Goal: Information Seeking & Learning: Learn about a topic

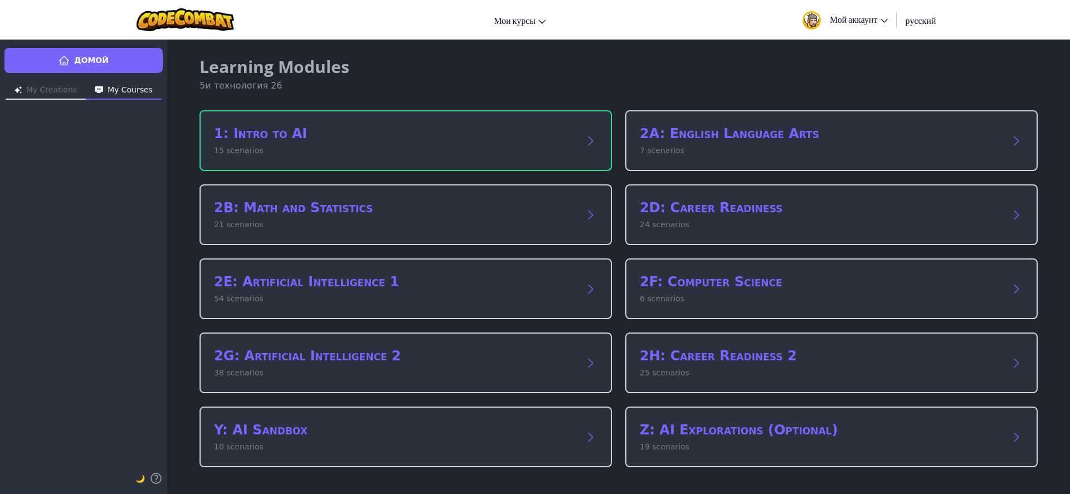
click at [557, 19] on div "Переключить навигацию Мои курсы Класс CodeCombat ٌКласс Ozaria Лига Esports AI …" at bounding box center [535, 20] width 1076 height 40
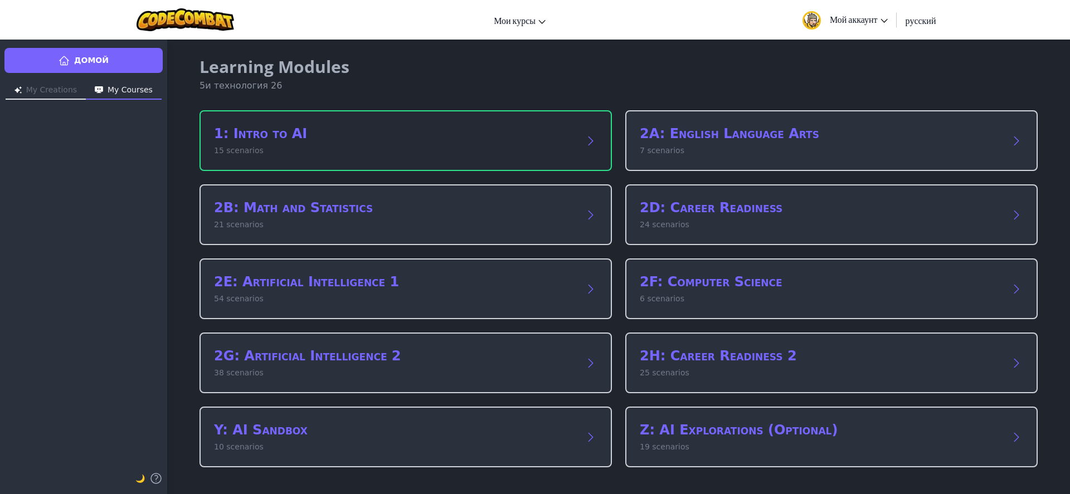
click at [334, 123] on div "1: Intro to AI 15 scenarios" at bounding box center [406, 140] width 413 height 61
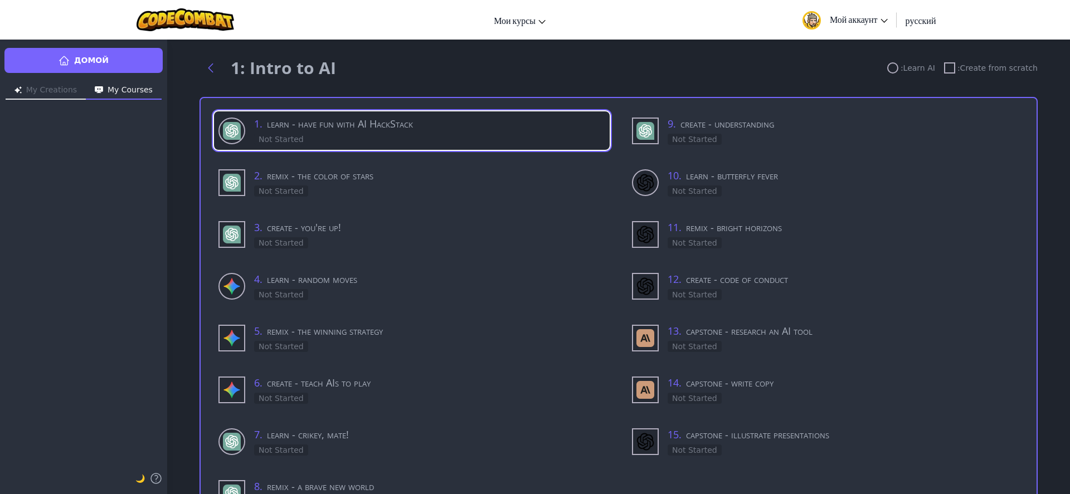
click at [350, 135] on div "1 . learn - have fun with AI HackStack Not Started" at bounding box center [429, 131] width 351 height 30
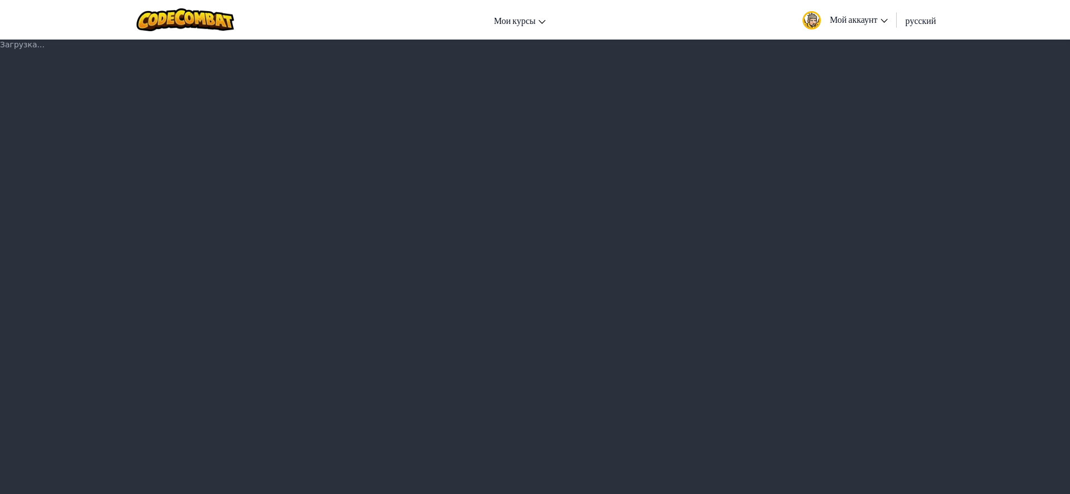
drag, startPoint x: 137, startPoint y: 184, endPoint x: 66, endPoint y: 137, distance: 84.7
click at [66, 137] on div "Загрузка..." at bounding box center [535, 266] width 1070 height 455
click at [465, 159] on div "Загрузка..." at bounding box center [535, 266] width 1070 height 455
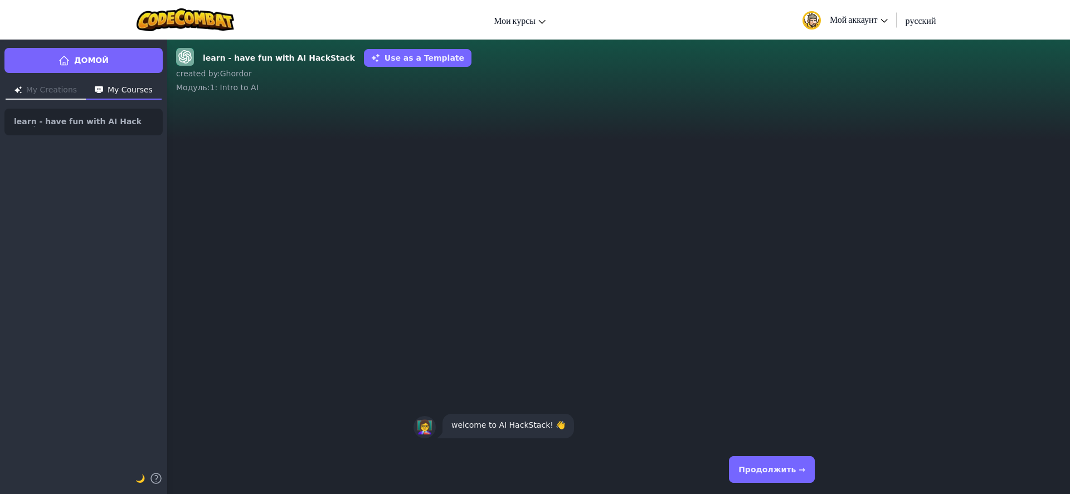
click at [438, 182] on div "👩‍🏫 welcome to AI HackStack! 👋" at bounding box center [618, 273] width 903 height 343
drag, startPoint x: 574, startPoint y: 429, endPoint x: 841, endPoint y: 435, distance: 267.1
click at [713, 429] on div "👩‍🏫 welcome to AI HackStack! 👋" at bounding box center [619, 426] width 410 height 29
click at [842, 435] on div "👩‍🏫 welcome to AI HackStack! 👋" at bounding box center [618, 427] width 903 height 38
click at [794, 459] on button "Продолжить →" at bounding box center [772, 470] width 86 height 27
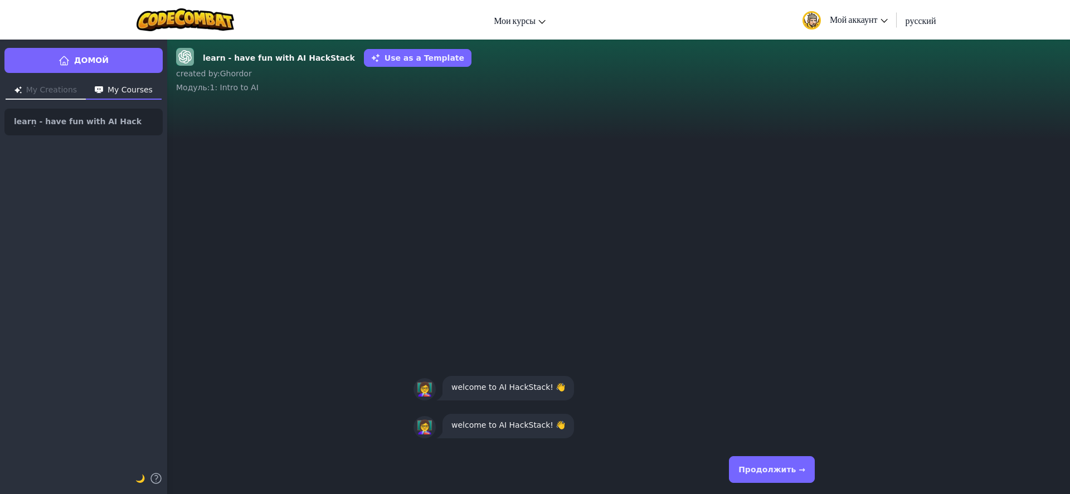
click at [760, 480] on button "Продолжить →" at bounding box center [772, 470] width 86 height 27
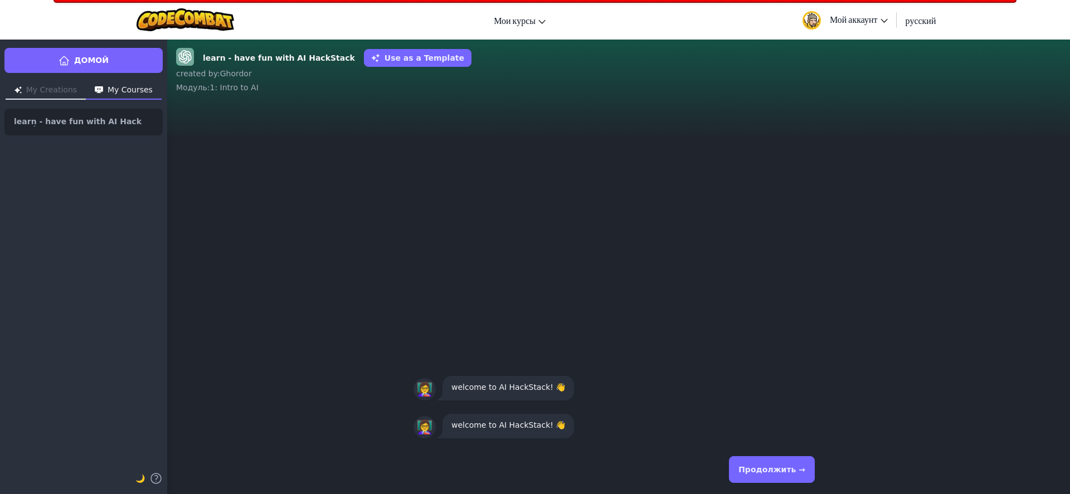
click at [760, 480] on button "Продолжить →" at bounding box center [772, 470] width 86 height 27
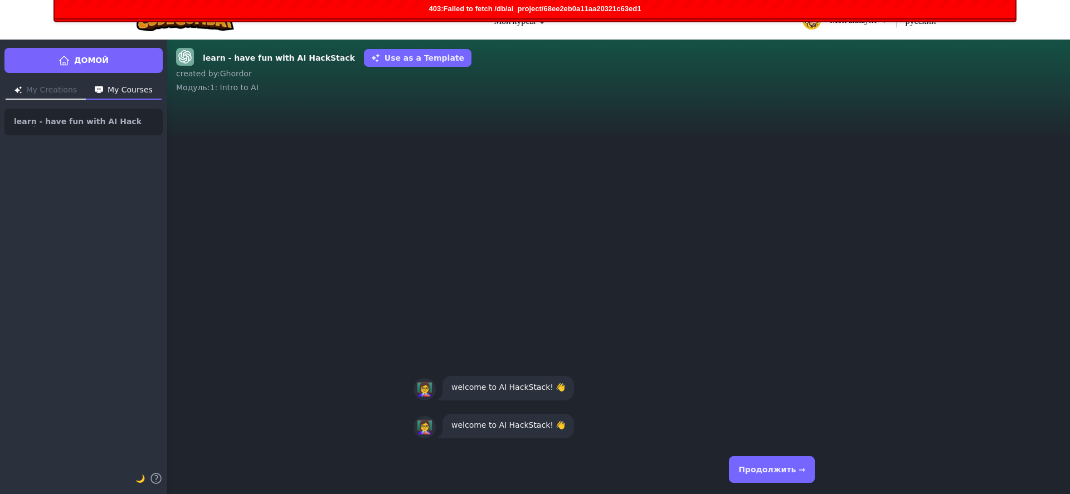
drag, startPoint x: 760, startPoint y: 480, endPoint x: 768, endPoint y: 447, distance: 34.5
click at [766, 449] on div "Продолжить →" at bounding box center [619, 469] width 428 height 49
click at [768, 447] on div "Продолжить →" at bounding box center [619, 469] width 428 height 49
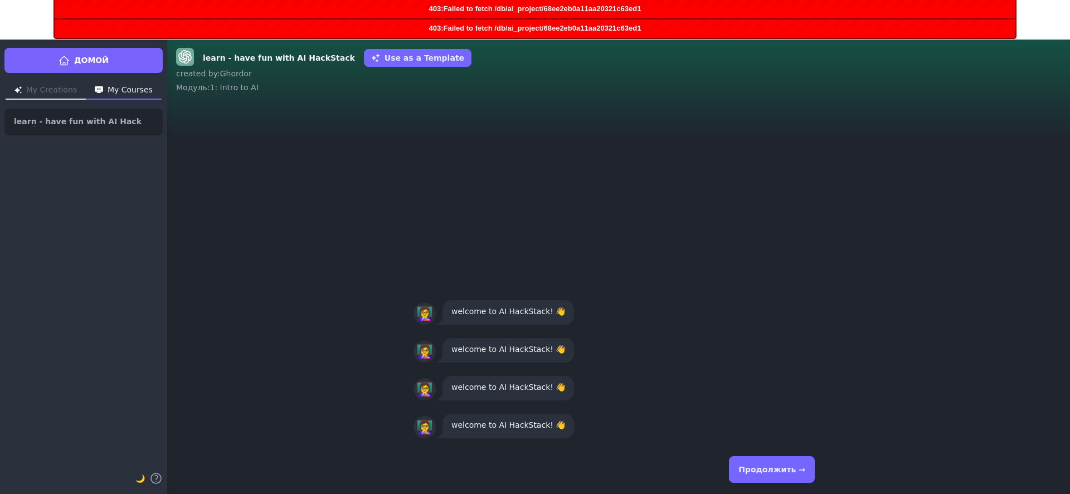
click at [778, 459] on div "Продолжить →" at bounding box center [619, 470] width 410 height 40
click at [777, 462] on button "Продолжить →" at bounding box center [772, 470] width 86 height 27
click at [777, 463] on div "Продолжить →" at bounding box center [619, 470] width 410 height 40
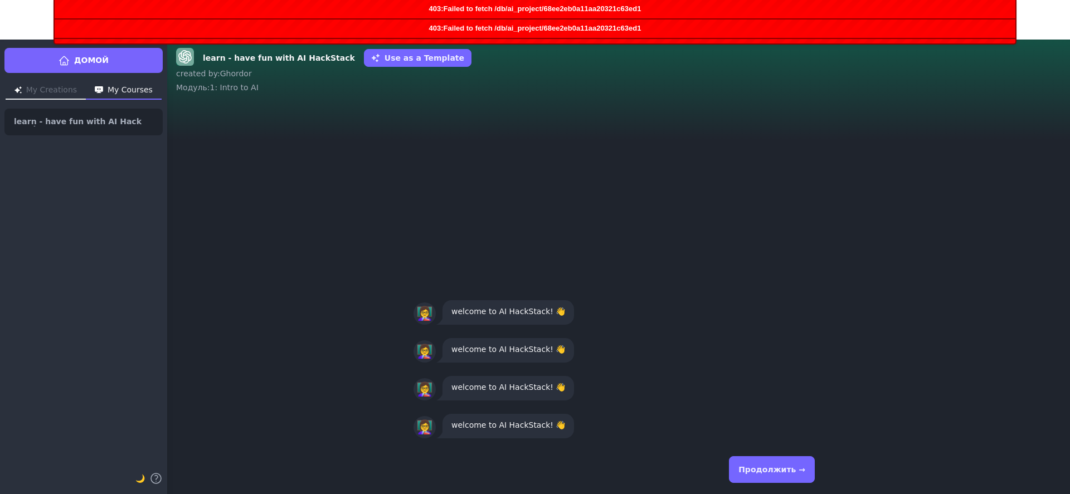
click at [777, 463] on button "Продолжить →" at bounding box center [772, 470] width 86 height 27
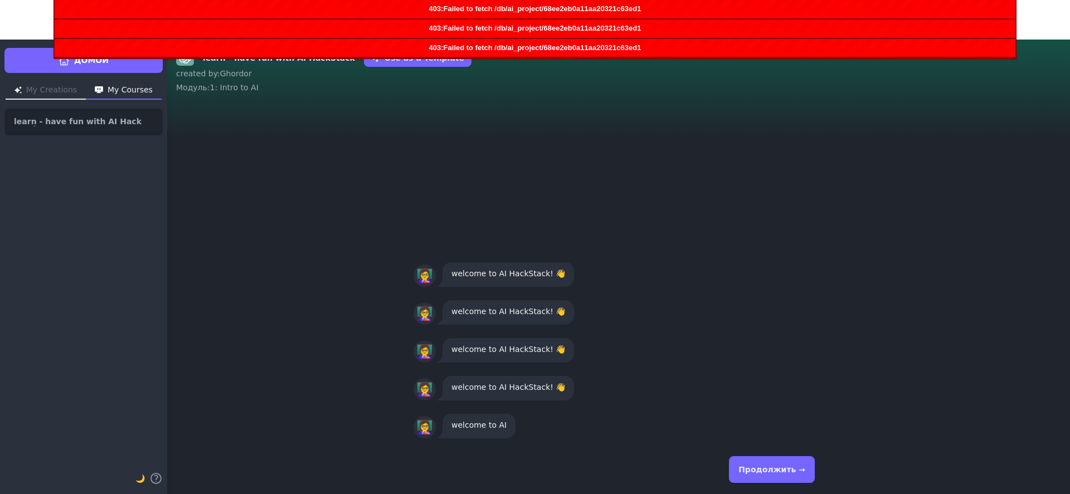
click at [777, 463] on div "Продолжить →" at bounding box center [619, 470] width 410 height 40
click at [777, 463] on button "Продолжить →" at bounding box center [772, 470] width 86 height 27
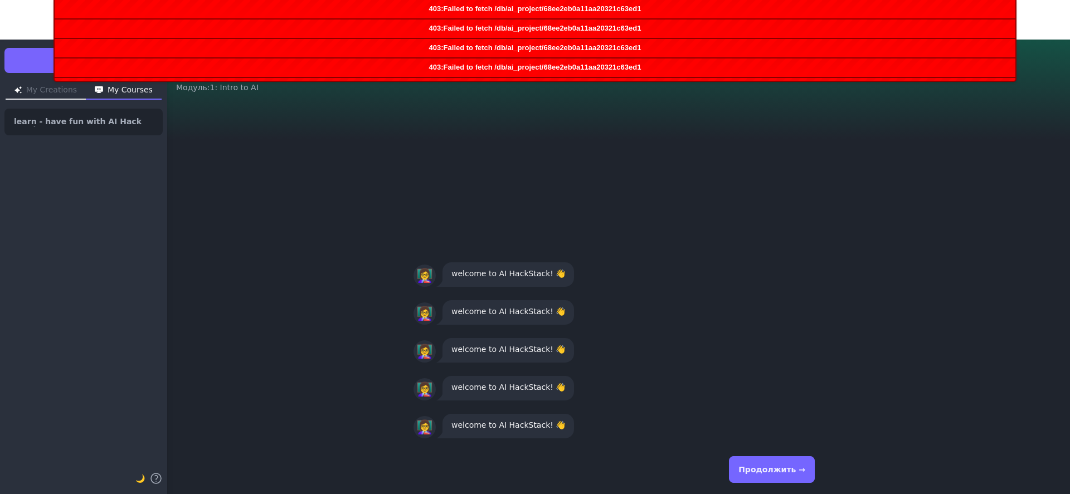
click at [777, 463] on button "Продолжить →" at bounding box center [772, 470] width 86 height 27
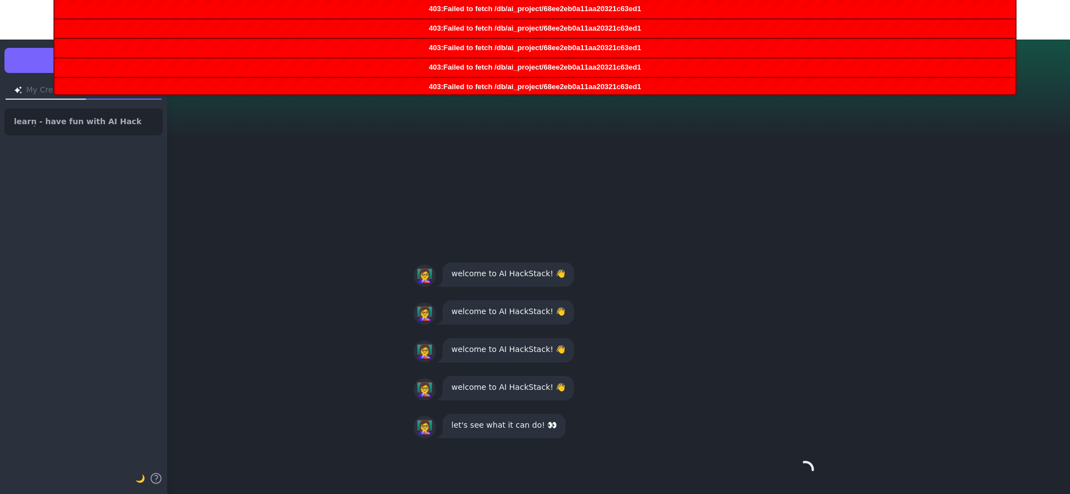
click at [796, 463] on button "Продолжить →" at bounding box center [805, 470] width 19 height 27
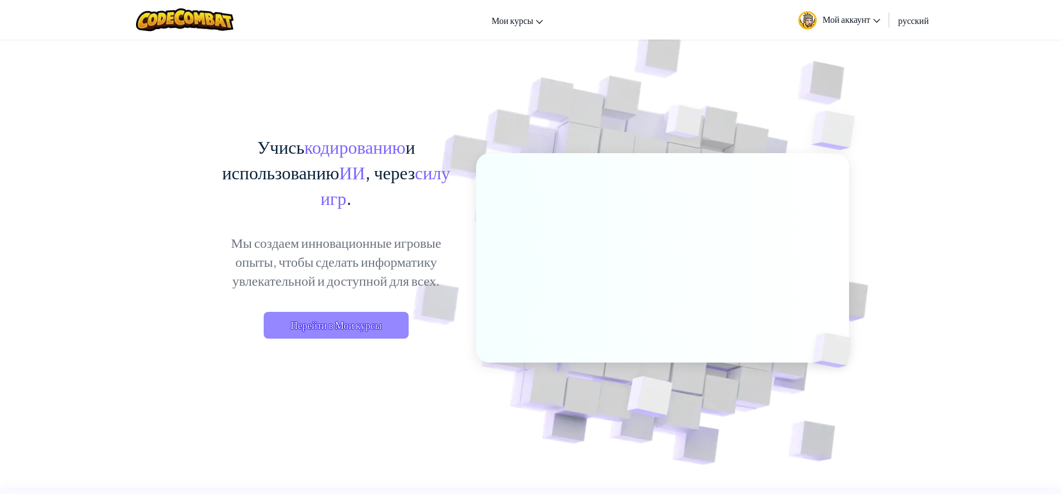
click at [390, 326] on span "Перейти в Мои курсы" at bounding box center [336, 325] width 145 height 27
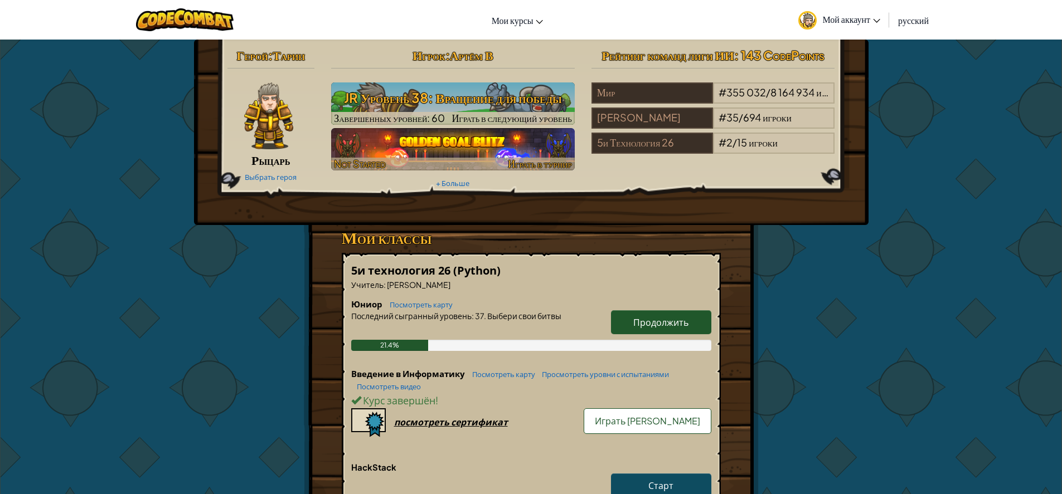
click at [401, 143] on img at bounding box center [453, 149] width 244 height 42
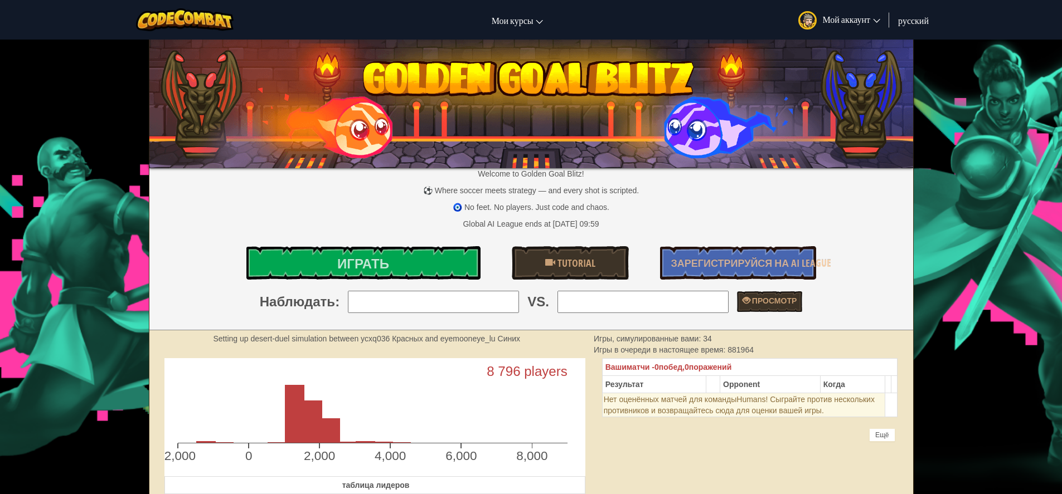
click at [230, 195] on p "⚽ Where soccer meets strategy — and every shot is scripted." at bounding box center [531, 190] width 764 height 11
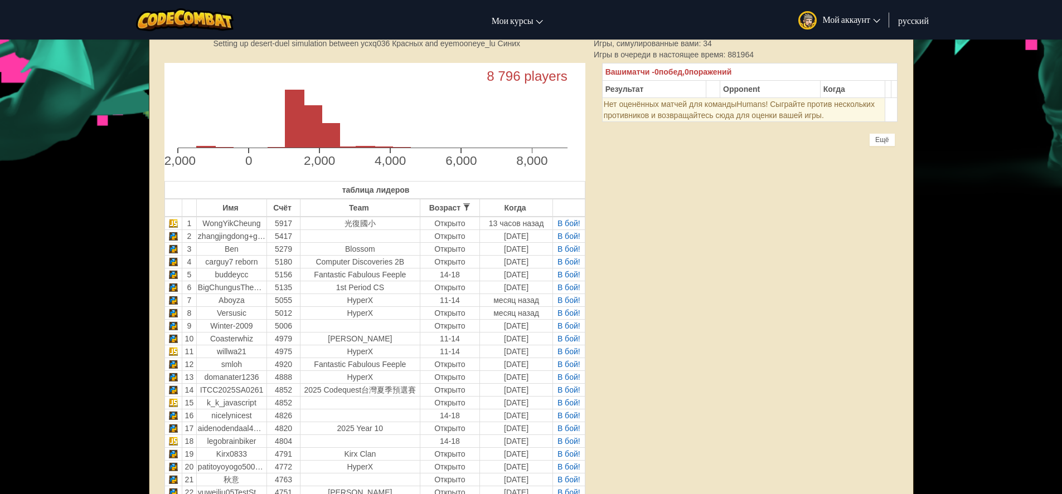
scroll to position [401, 0]
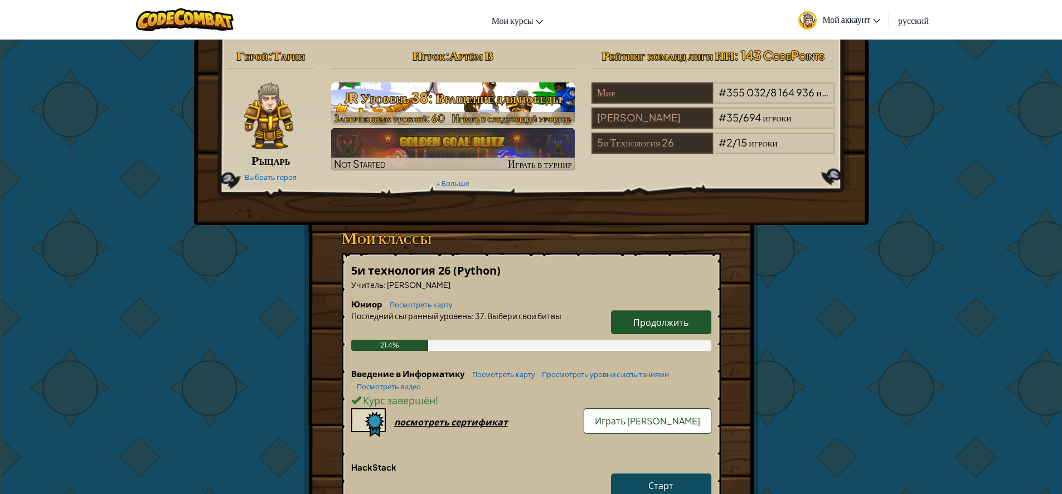
click at [421, 97] on h3 "JR Уровень 38: Вращение для победы" at bounding box center [453, 97] width 244 height 25
select select "ru"
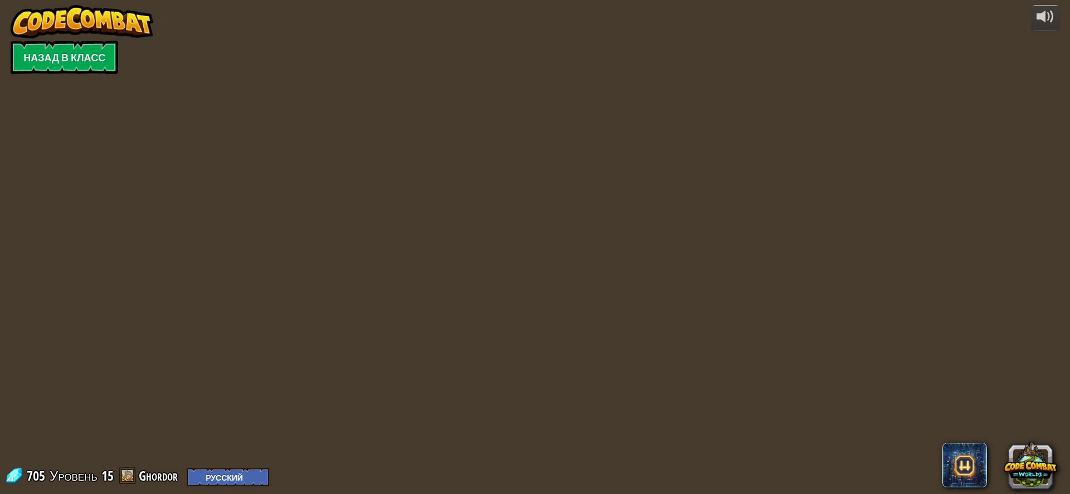
select select "ru"
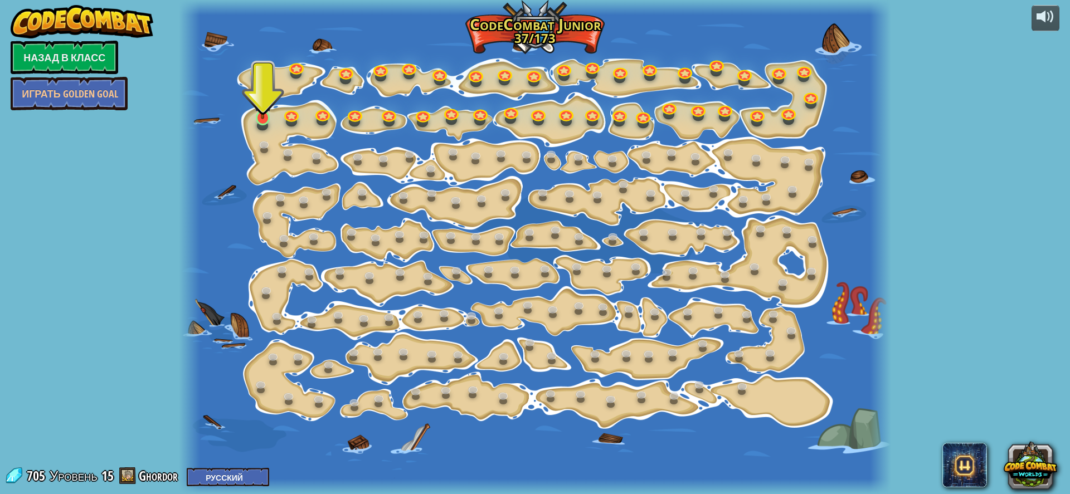
click at [255, 115] on img at bounding box center [263, 97] width 18 height 42
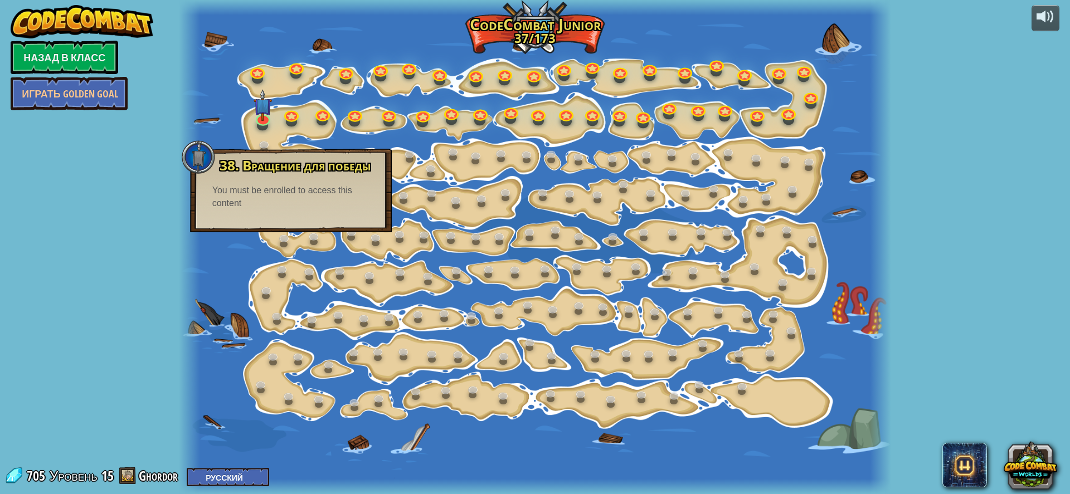
click at [274, 112] on div at bounding box center [535, 247] width 713 height 494
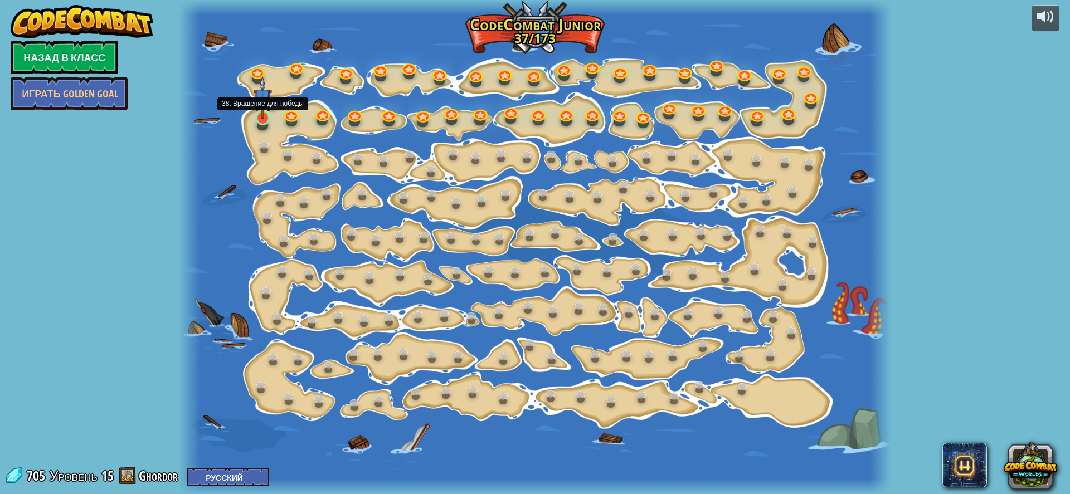
click at [270, 117] on img at bounding box center [263, 97] width 18 height 42
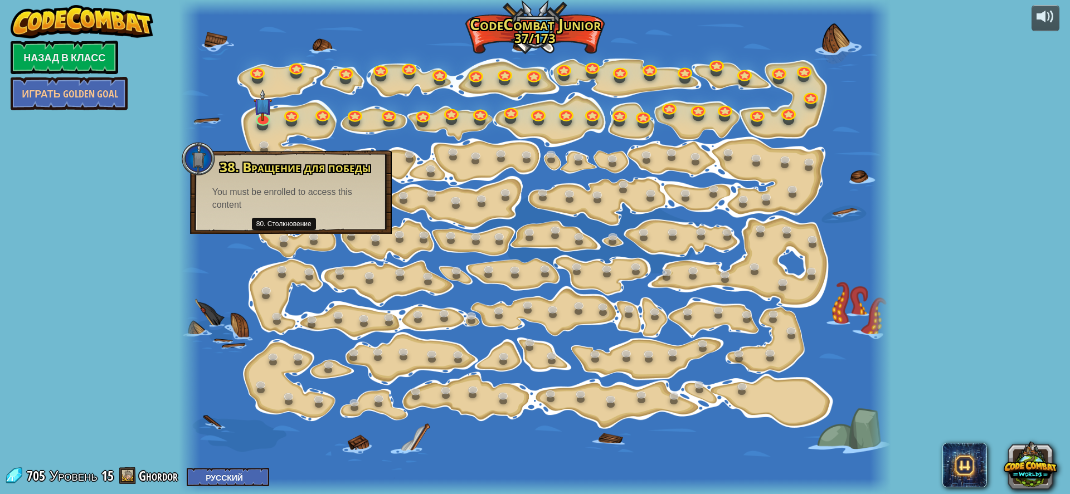
click at [285, 221] on div "38. Вращение для победы Используйте spin , чтобы ударить все вокруг вас. You mu…" at bounding box center [291, 193] width 202 height 84
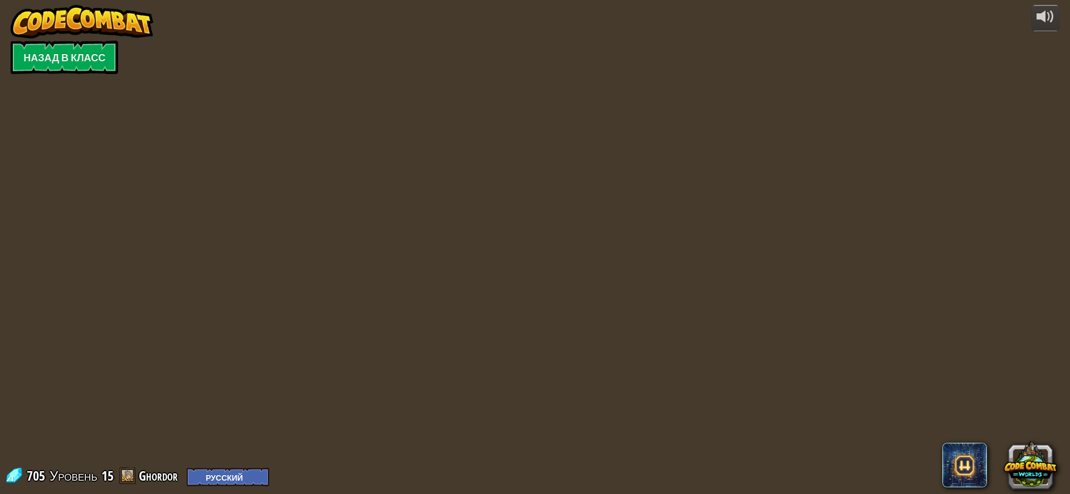
select select "ru"
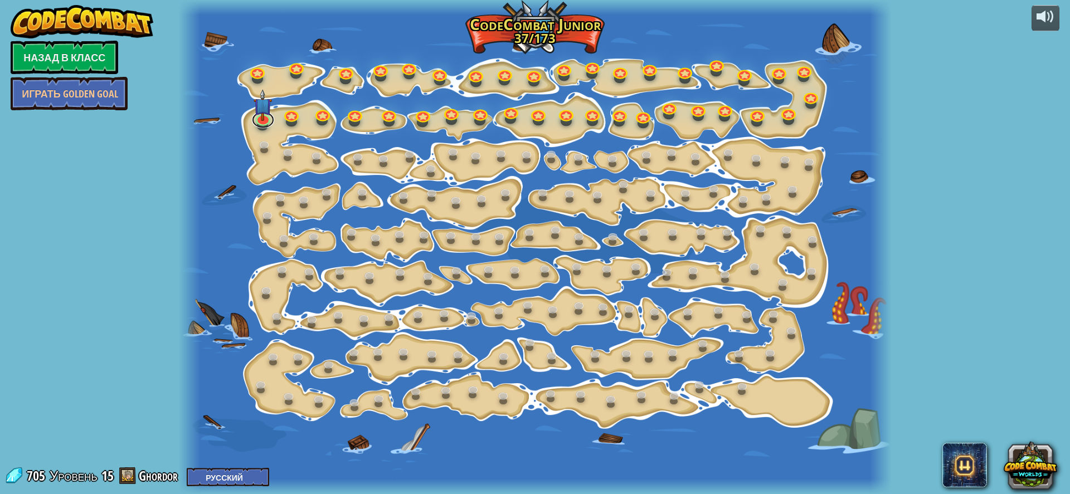
click at [265, 127] on link at bounding box center [263, 120] width 22 height 17
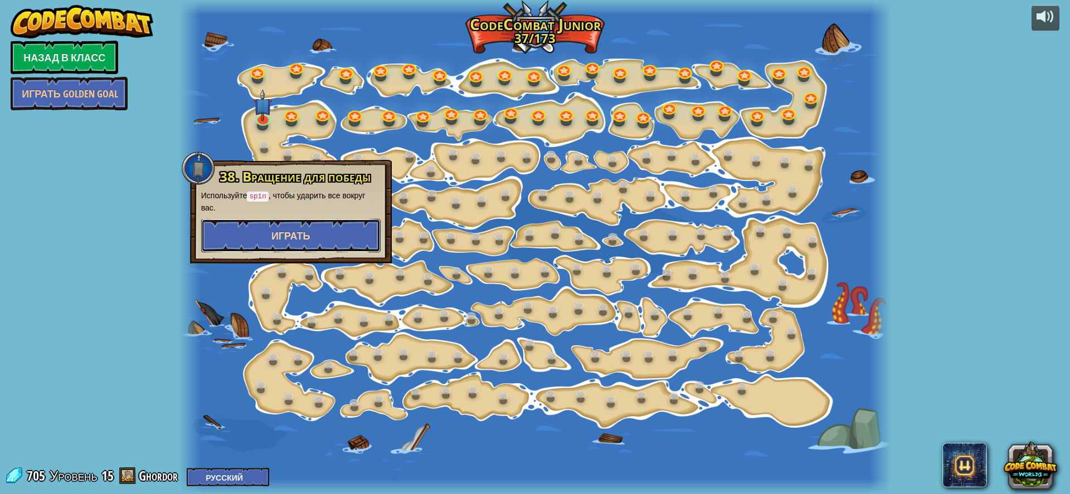
click at [253, 231] on button "Играть" at bounding box center [291, 235] width 180 height 33
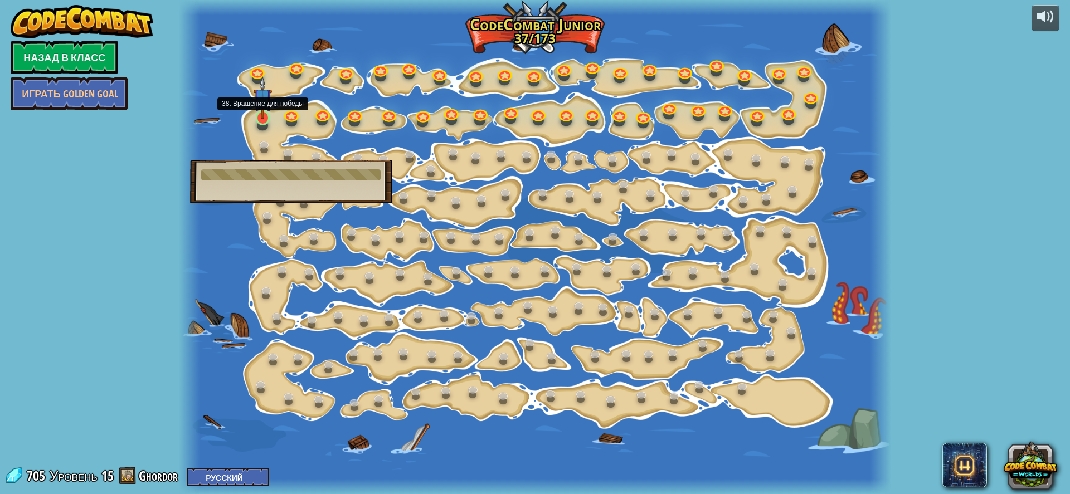
click at [265, 115] on img at bounding box center [263, 97] width 18 height 42
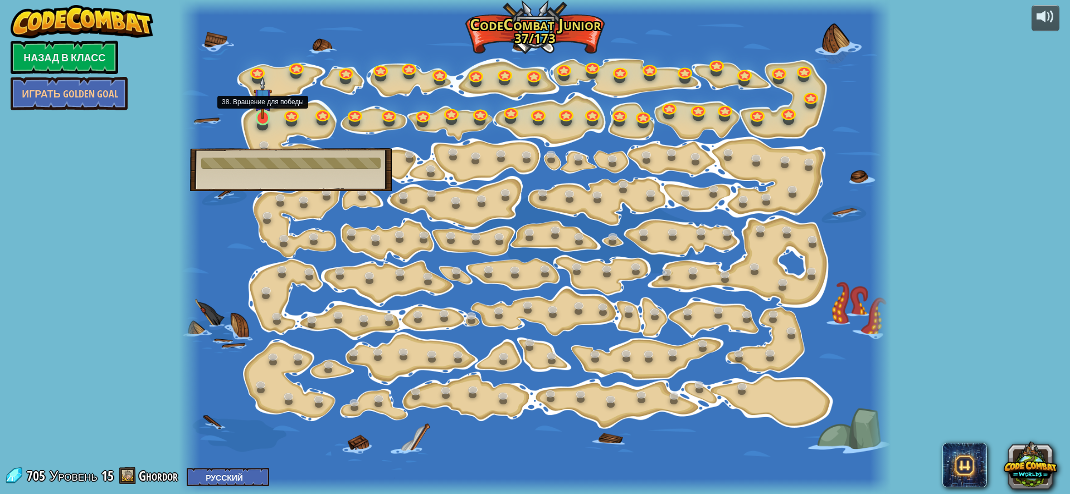
click at [267, 111] on img at bounding box center [263, 97] width 18 height 42
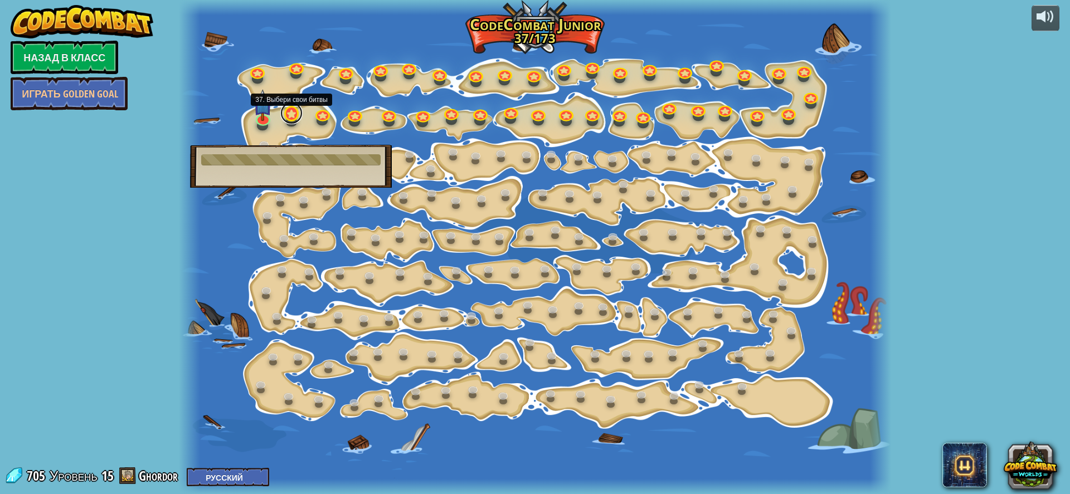
click at [300, 111] on link at bounding box center [291, 113] width 22 height 22
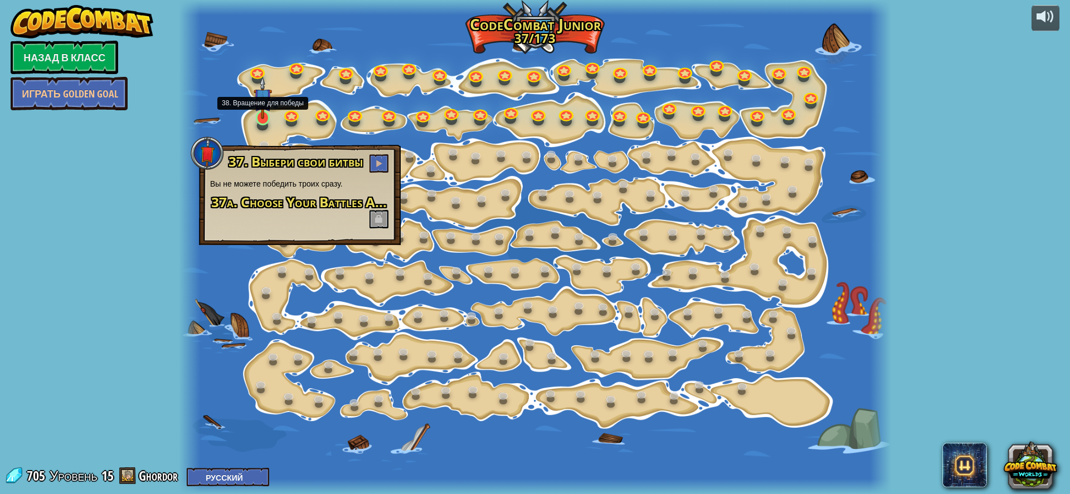
click at [261, 112] on img at bounding box center [263, 97] width 18 height 42
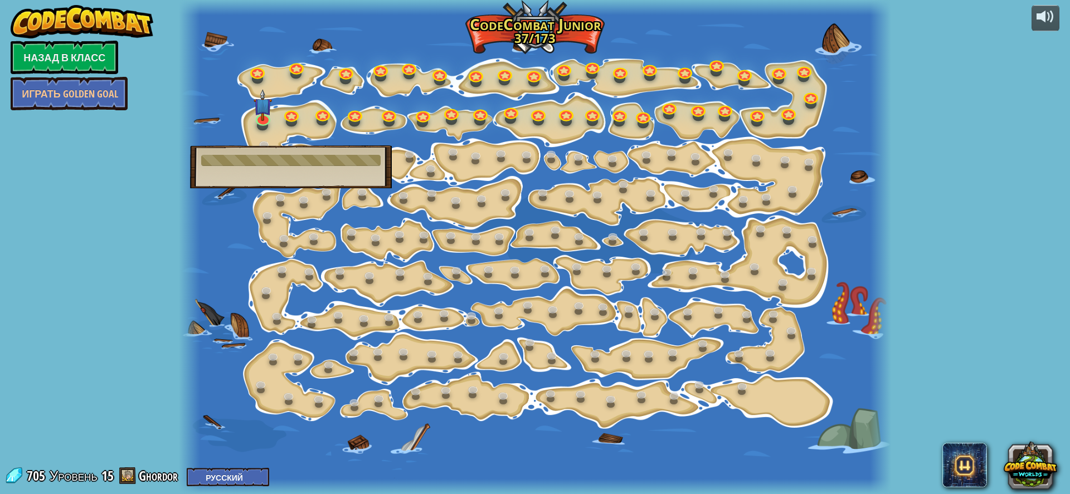
click at [503, 410] on div at bounding box center [535, 247] width 713 height 494
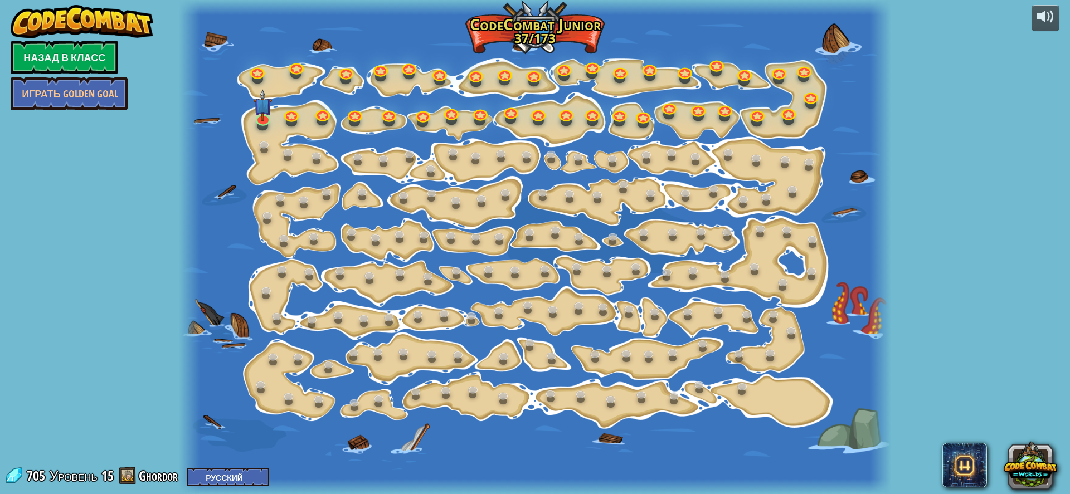
drag, startPoint x: 254, startPoint y: 134, endPoint x: 260, endPoint y: 129, distance: 8.4
click at [253, 134] on div at bounding box center [535, 247] width 713 height 494
click at [260, 129] on div at bounding box center [262, 126] width 11 height 9
click at [264, 113] on img at bounding box center [263, 97] width 18 height 42
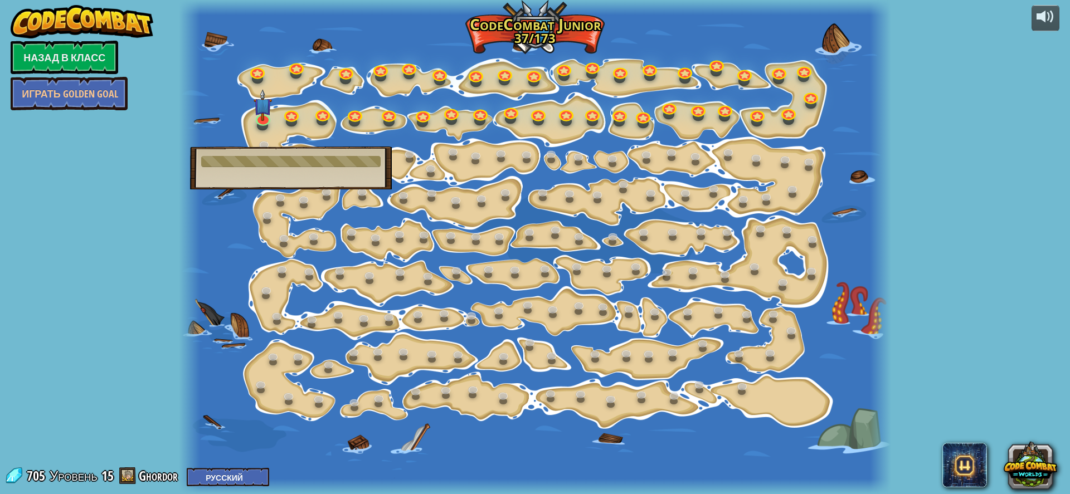
click at [54, 397] on div "powered by Назад в класс Играть Golden Goal 15. Изменение шага Измените аргумен…" at bounding box center [535, 247] width 1070 height 494
click at [216, 385] on div at bounding box center [535, 247] width 713 height 494
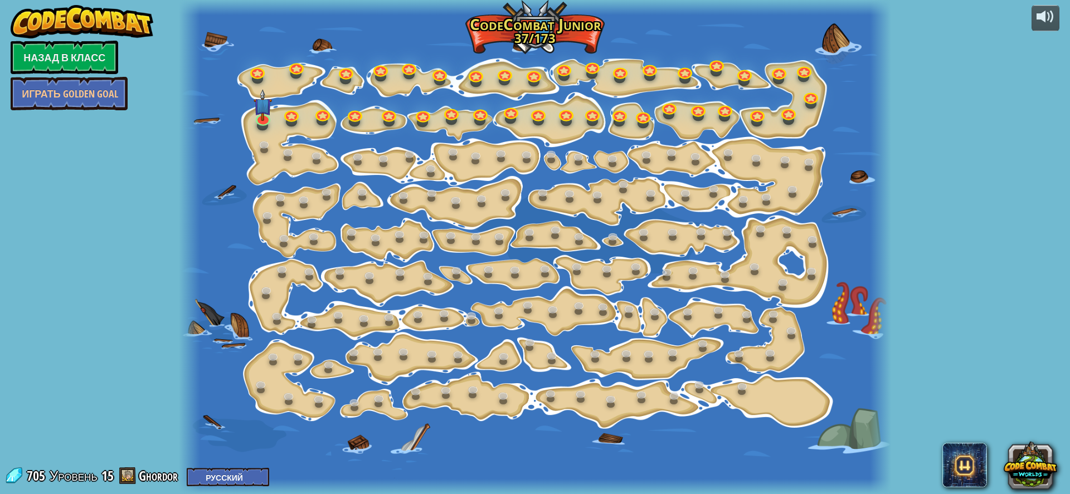
click at [279, 349] on div at bounding box center [535, 247] width 713 height 494
click at [268, 357] on link at bounding box center [275, 358] width 22 height 22
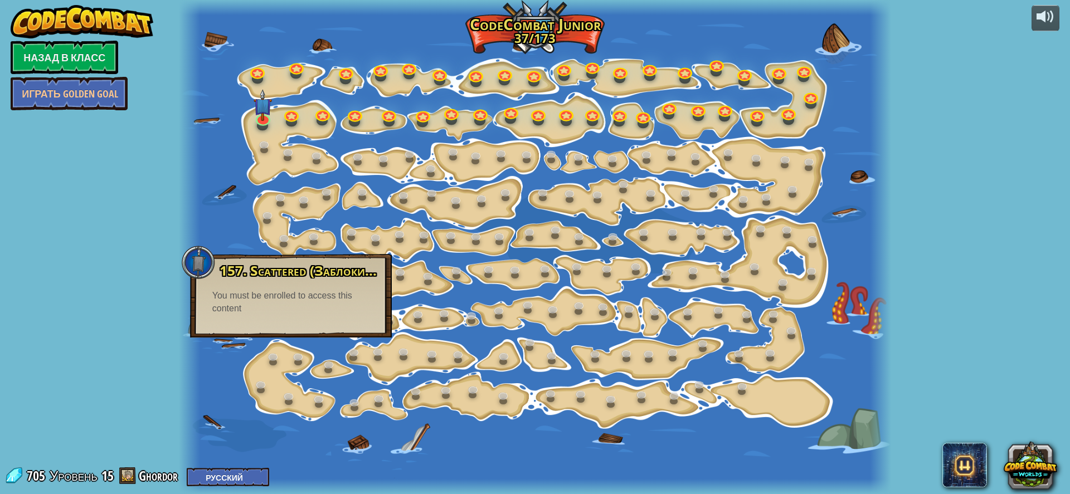
click at [244, 128] on div at bounding box center [535, 247] width 713 height 494
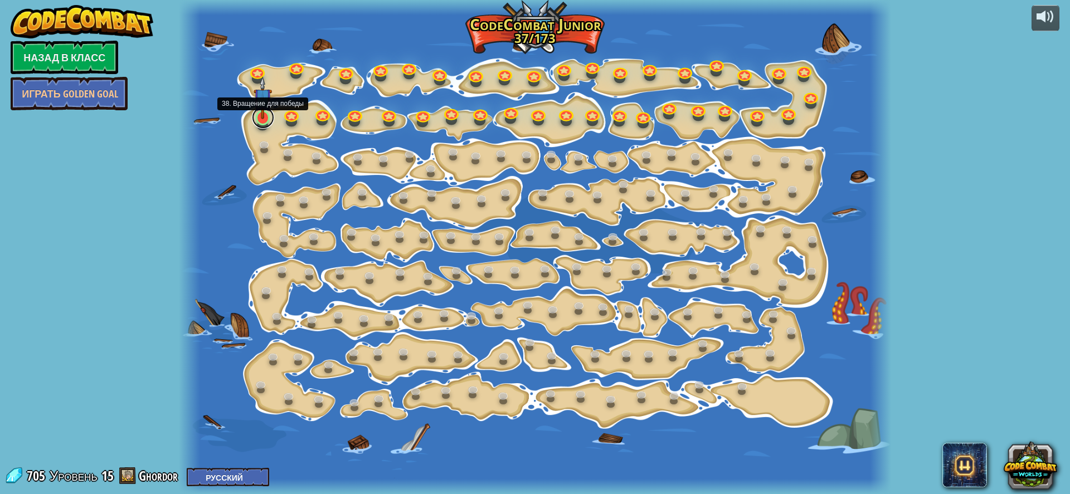
click at [259, 124] on link at bounding box center [263, 117] width 22 height 22
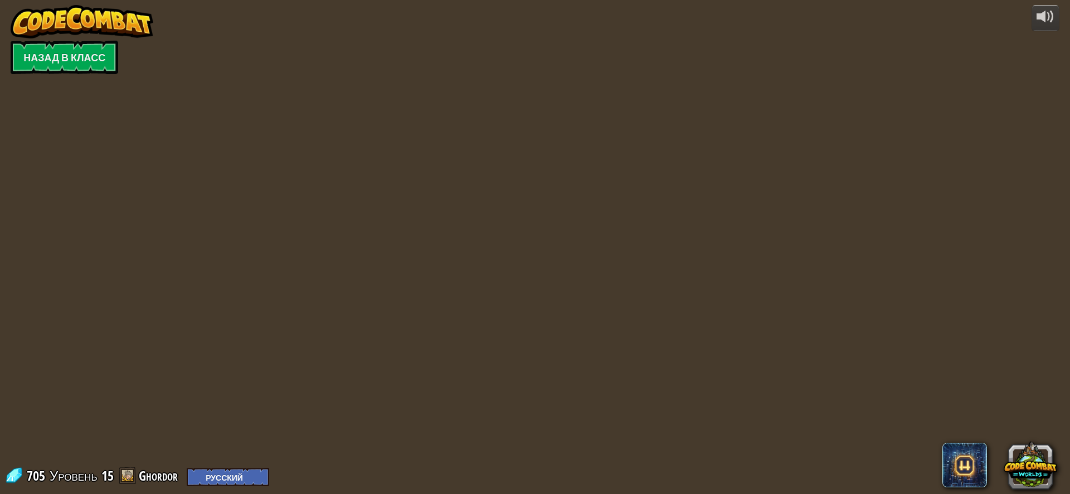
select select "ru"
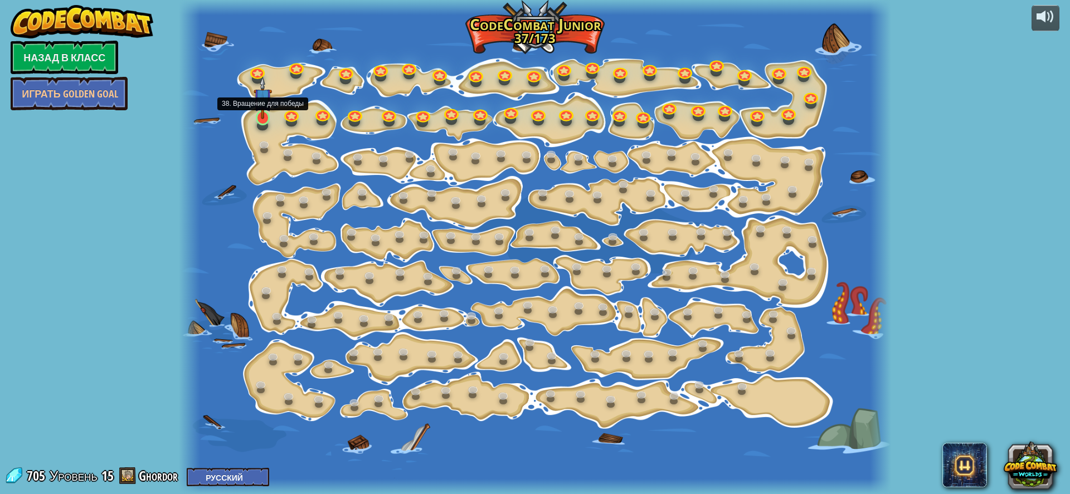
click at [259, 118] on img at bounding box center [263, 97] width 18 height 42
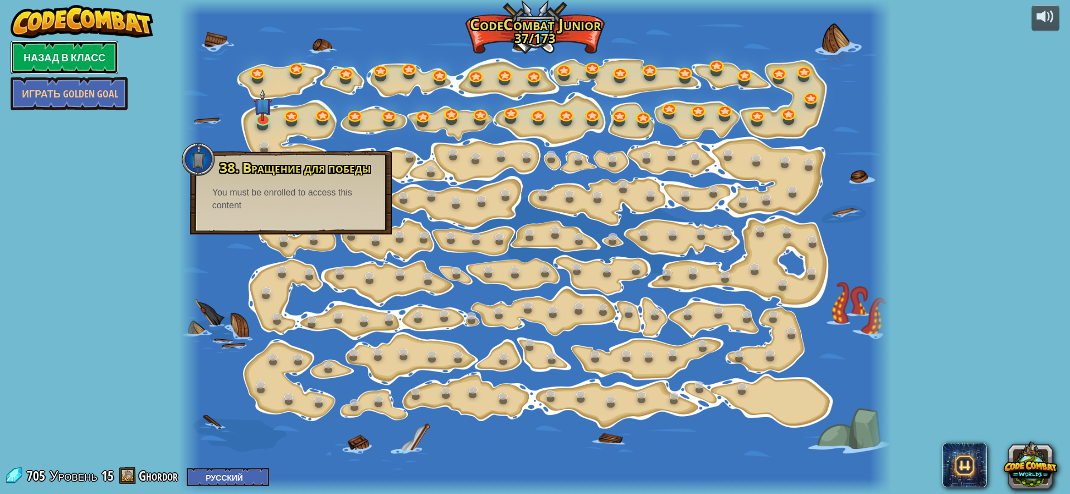
click at [88, 58] on link "Назад в класс" at bounding box center [65, 57] width 108 height 33
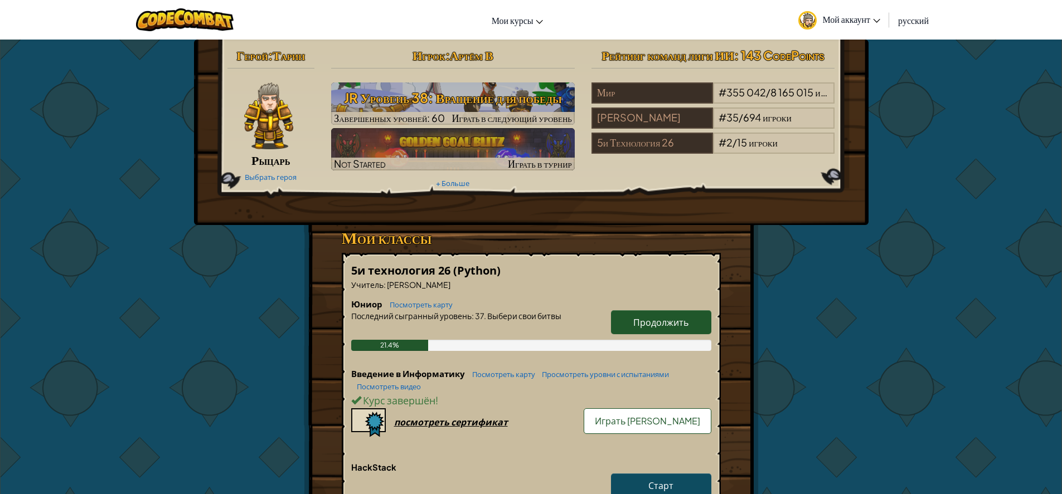
click at [855, 23] on span "Мой аккаунт" at bounding box center [851, 19] width 58 height 12
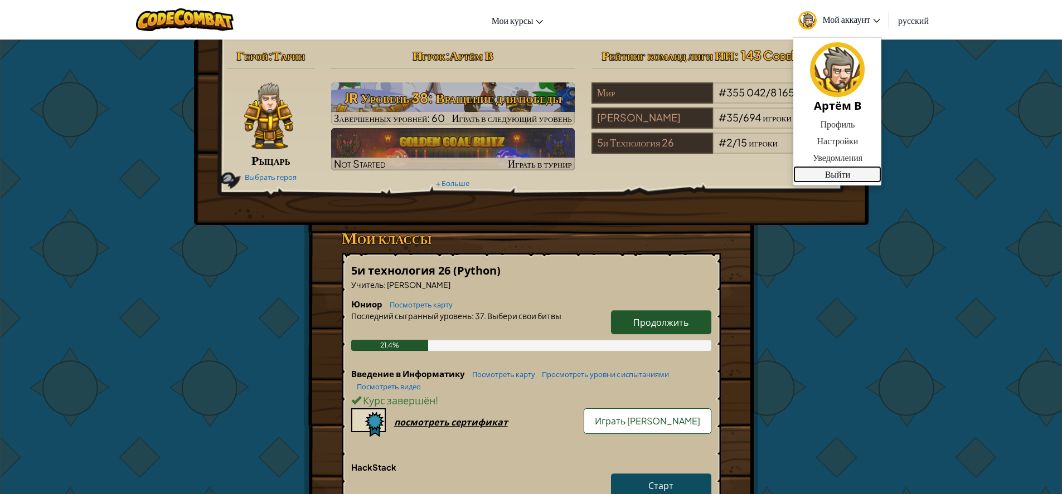
click at [838, 173] on link "Выйти" at bounding box center [837, 174] width 88 height 17
